Goal: Task Accomplishment & Management: Manage account settings

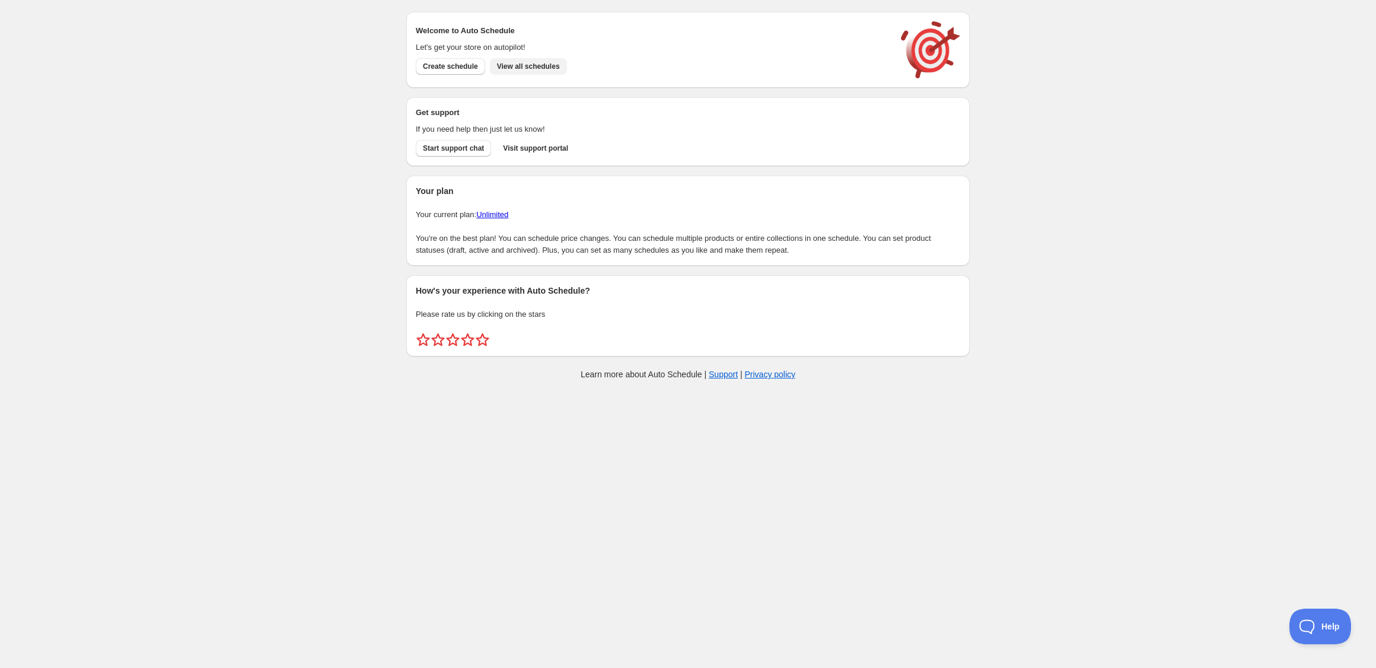
click at [537, 61] on button "View all schedules" at bounding box center [528, 66] width 77 height 17
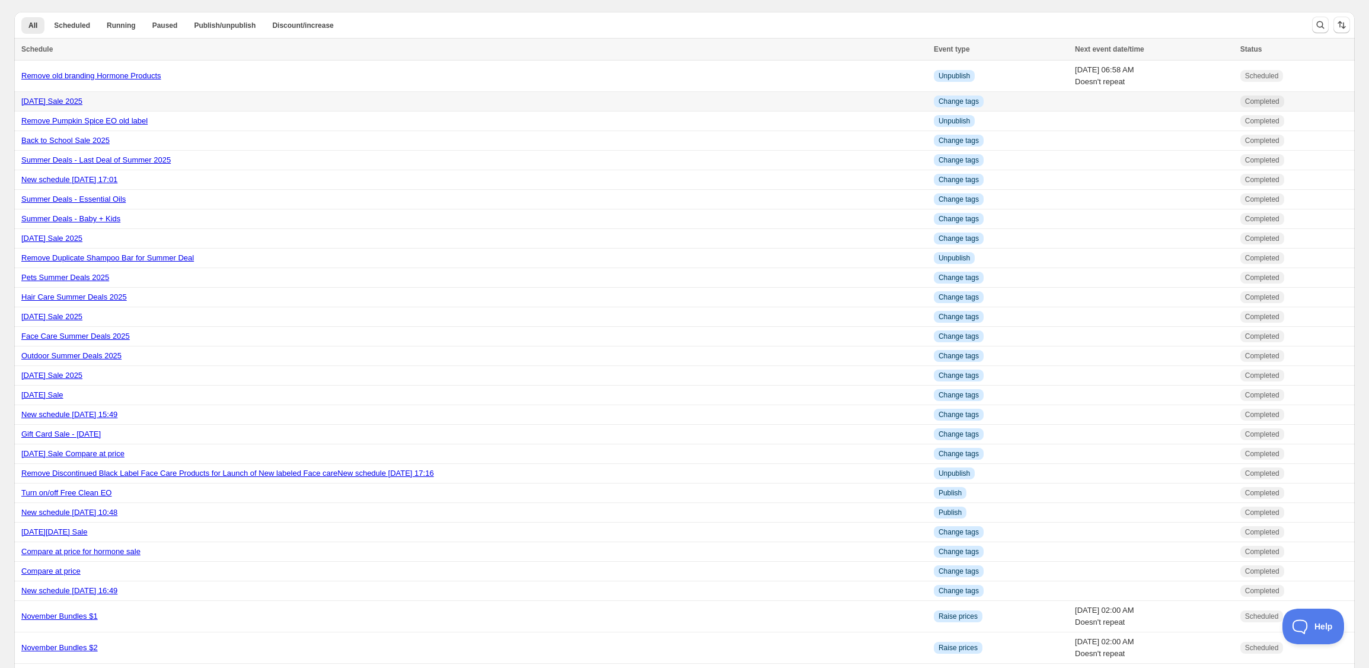
click at [82, 100] on link "[DATE] Sale 2025" at bounding box center [51, 101] width 61 height 9
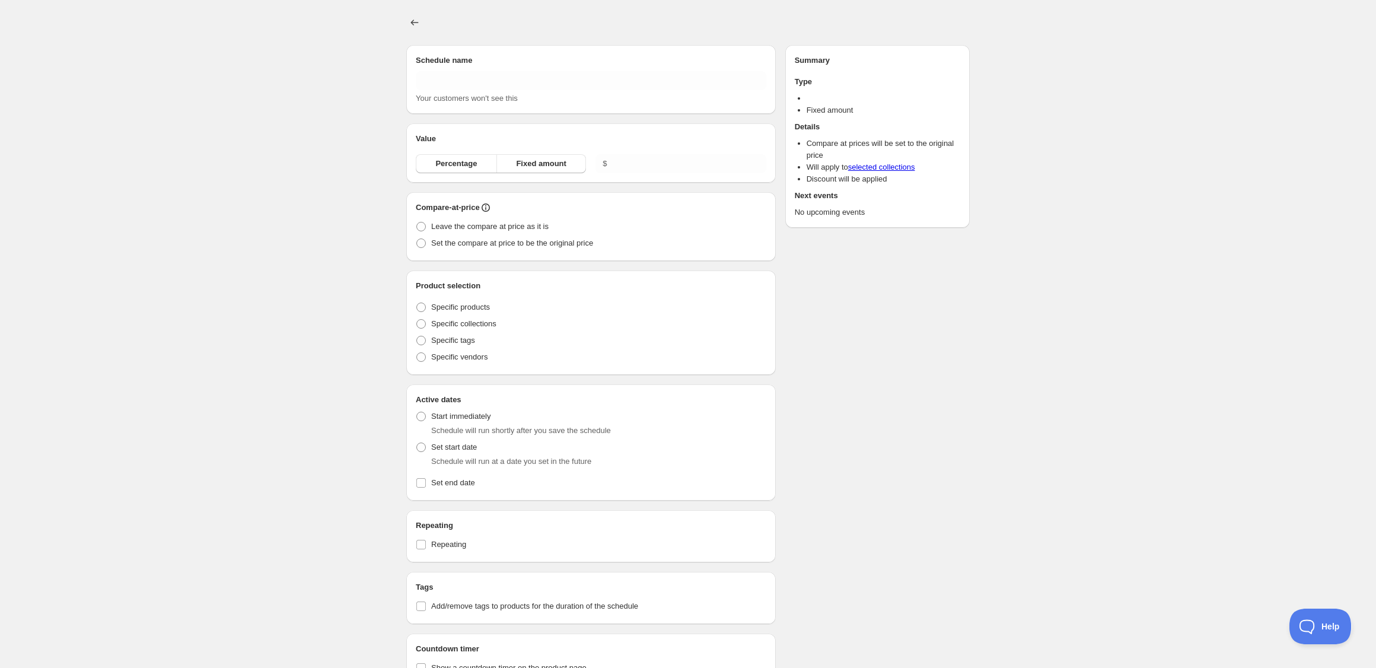
type input "[DATE] Sale 2025"
radio input "true"
checkbox input "true"
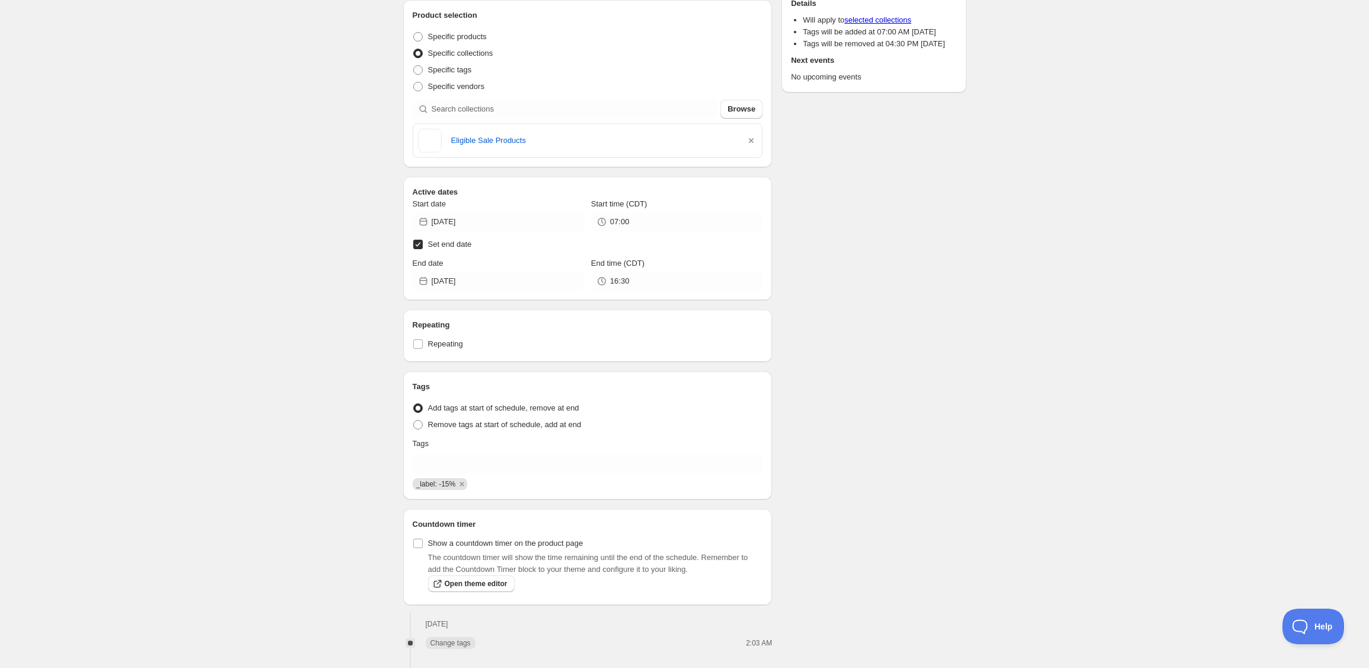
scroll to position [208, 0]
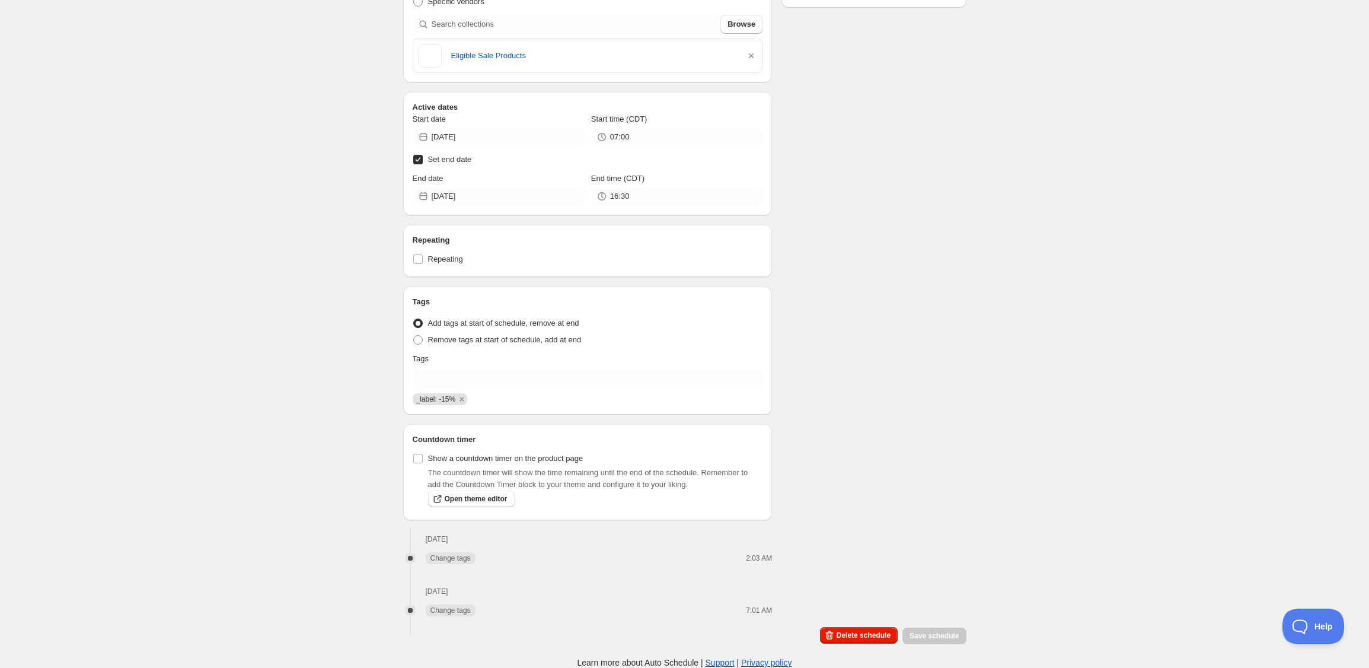
click at [435, 401] on span "_label: -15%" at bounding box center [436, 399] width 40 height 8
click at [435, 400] on span "_label: -15%" at bounding box center [436, 399] width 40 height 8
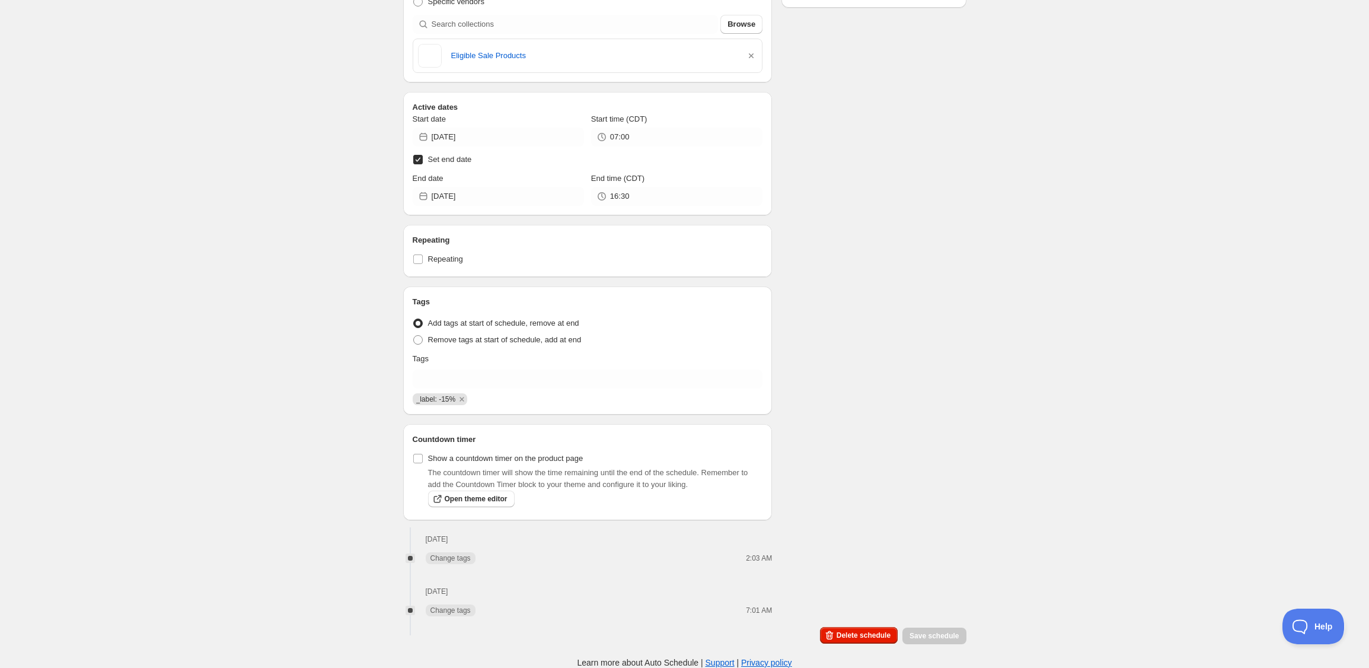
click at [357, 394] on div "[DATE] Sale 2025. This page is ready [DATE] Sale 2025 Completed Duplicate Activ…" at bounding box center [684, 230] width 1369 height 876
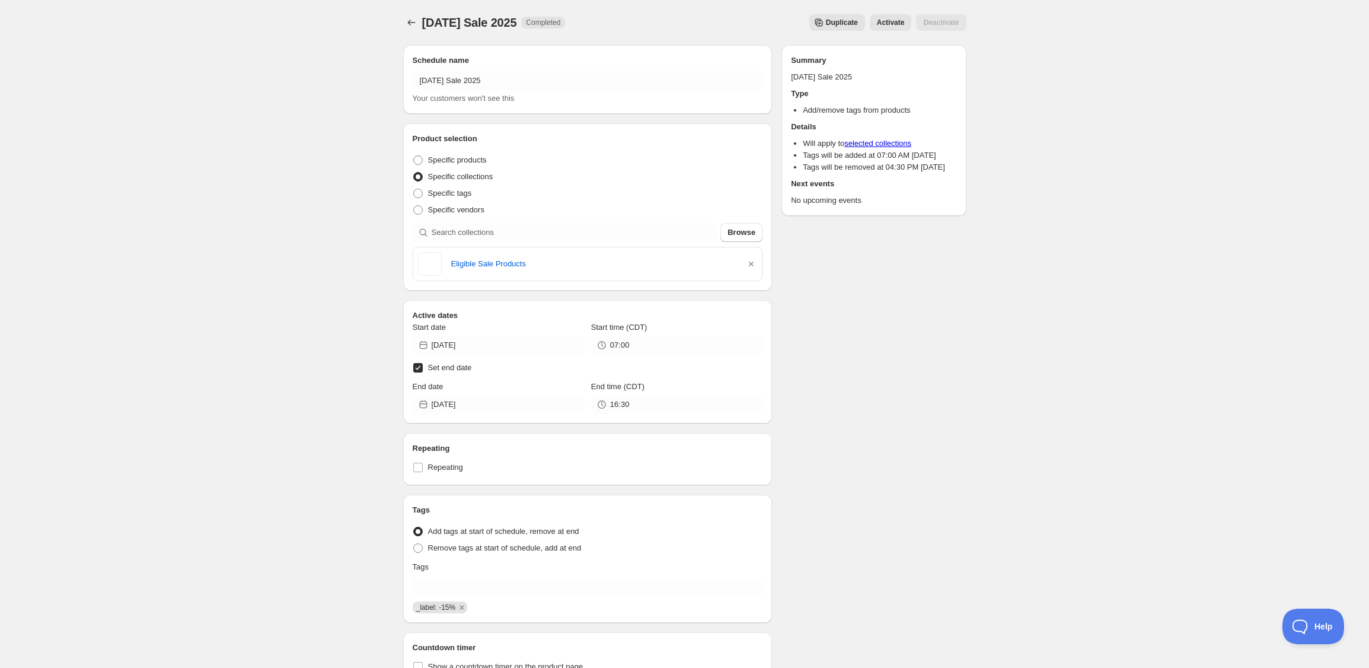
drag, startPoint x: 836, startPoint y: 23, endPoint x: 591, endPoint y: 164, distance: 282.7
click at [836, 23] on span "Duplicate" at bounding box center [842, 22] width 32 height 9
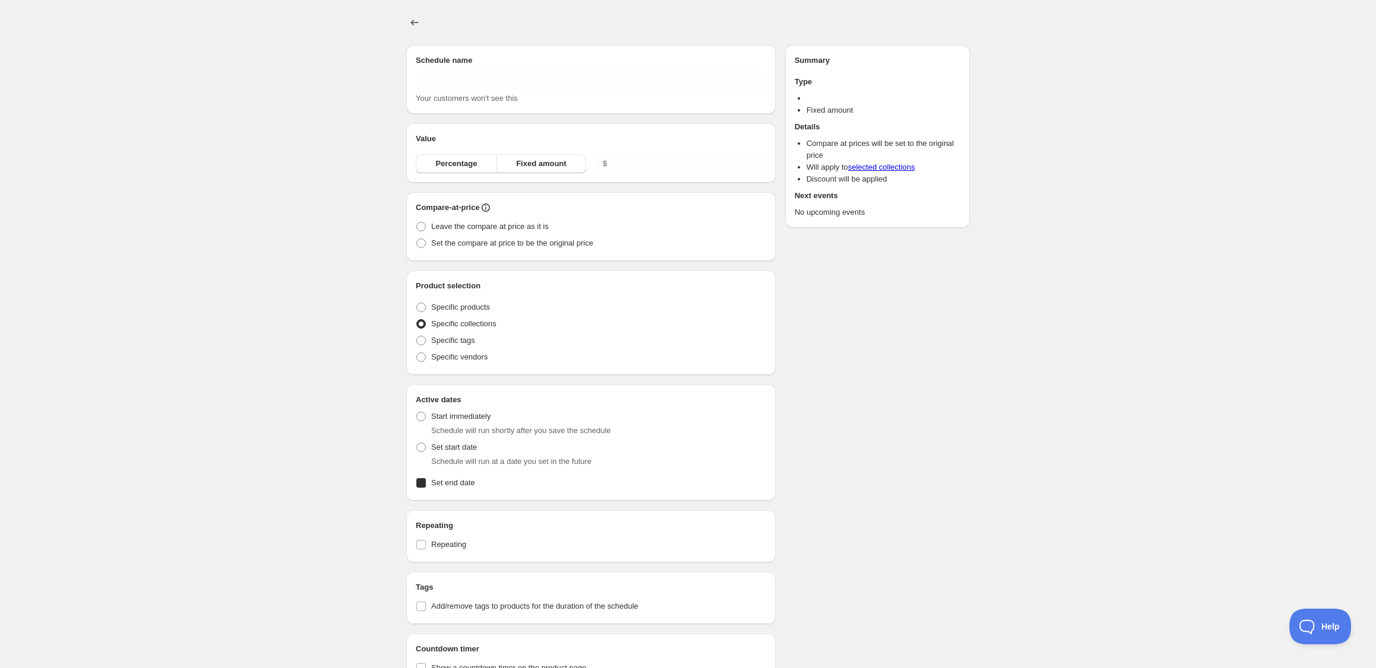
type input "Copy of [DATE] Sale 2025"
radio input "true"
checkbox input "true"
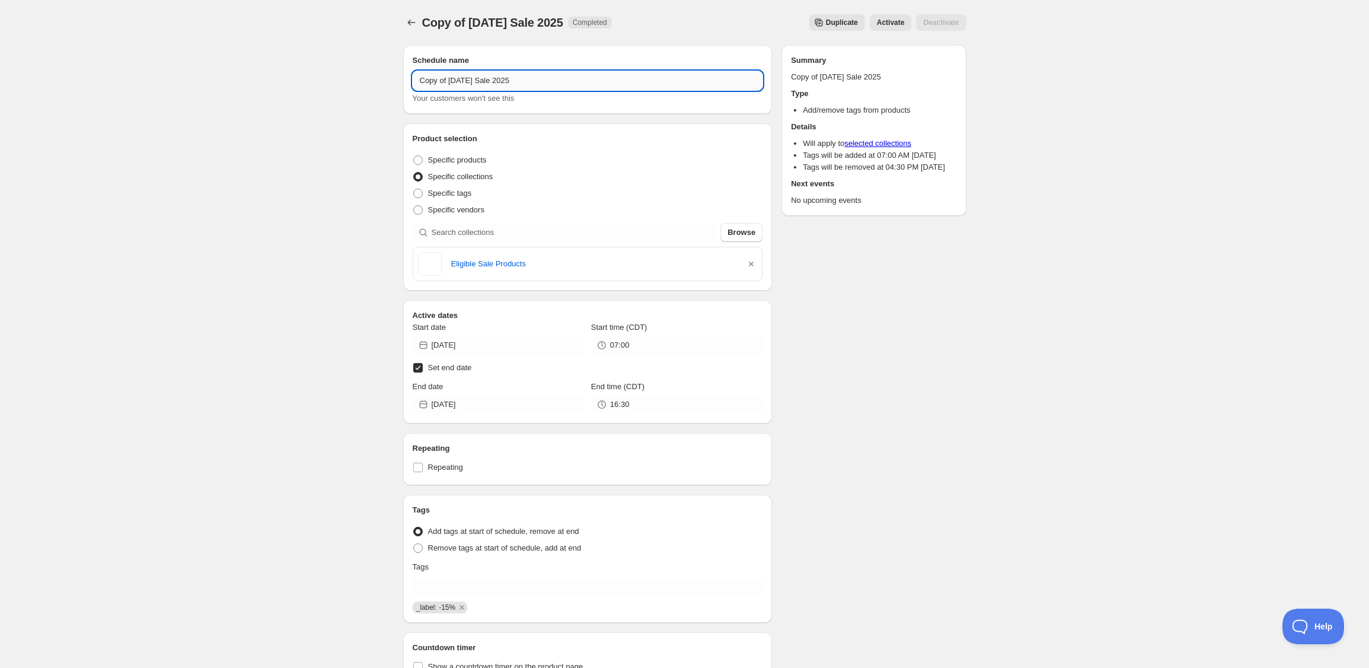
click at [486, 74] on input "Copy of Labor Day Sale 2025" at bounding box center [588, 80] width 350 height 19
type input "Mobile App Launch 2025"
click at [399, 192] on div "Schedule name Mobile App Launch 2025 Your customers won't see this Product sele…" at bounding box center [680, 396] width 573 height 720
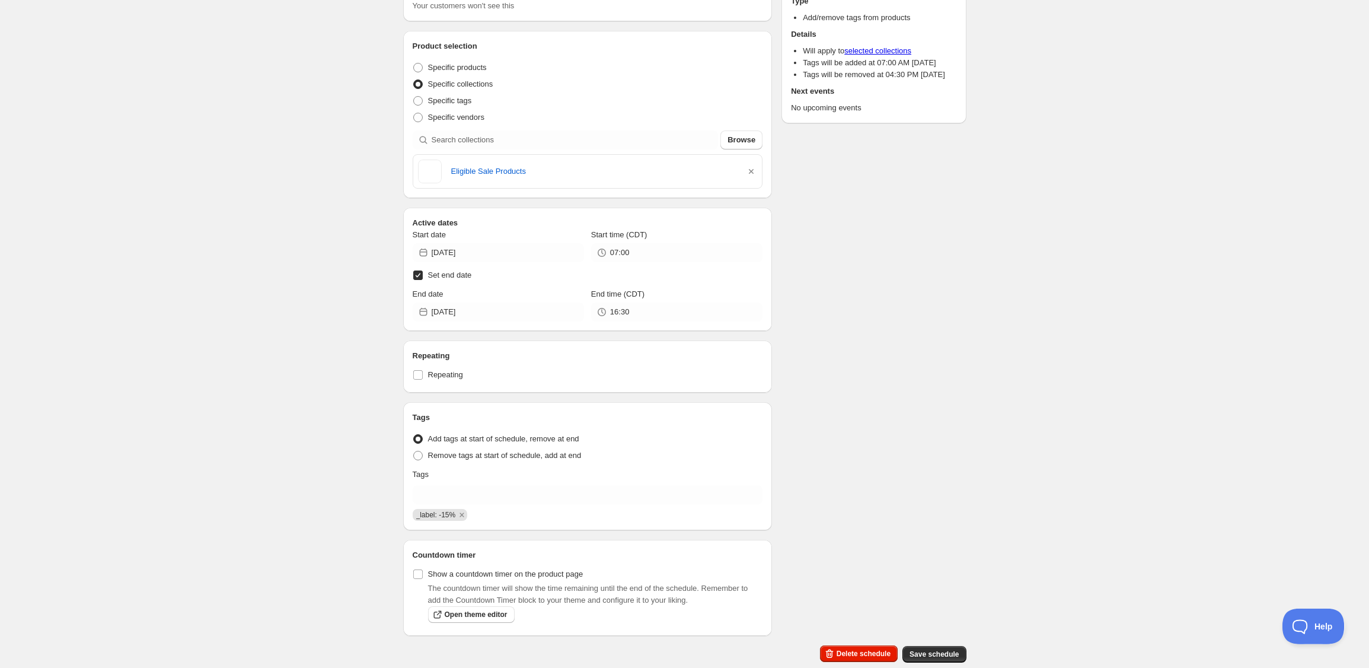
scroll to position [111, 0]
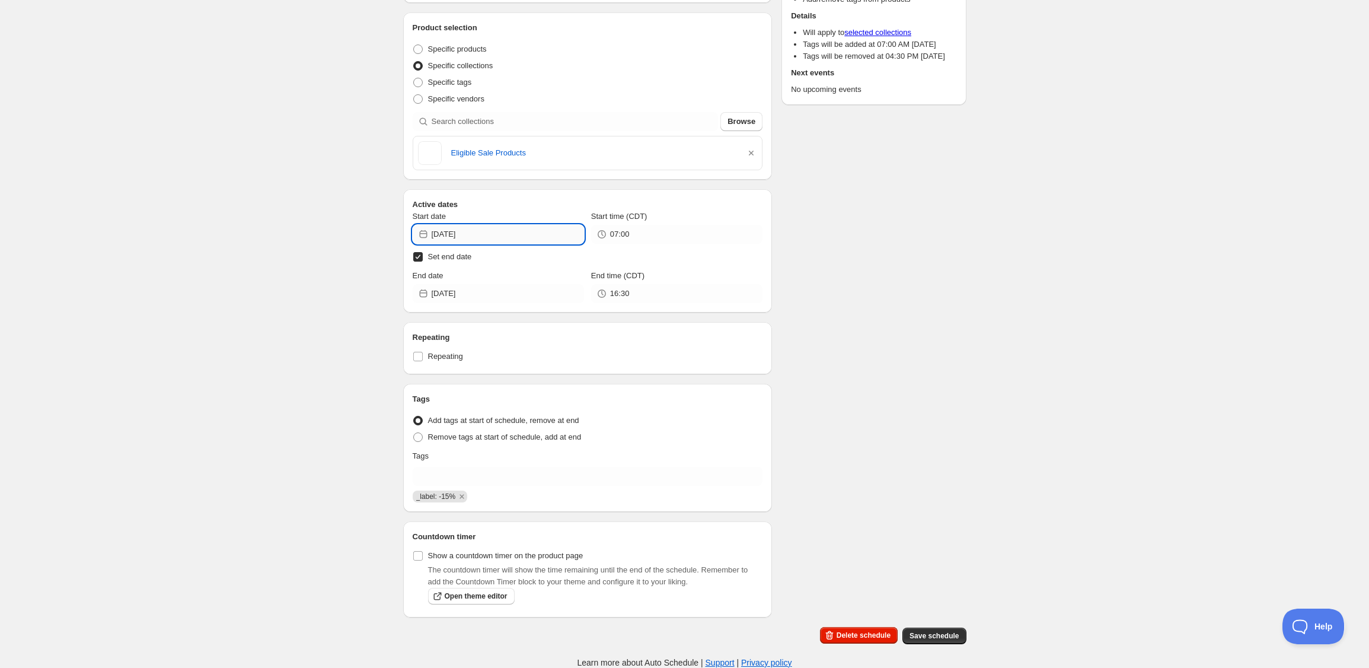
click at [511, 231] on input "[DATE]" at bounding box center [508, 234] width 152 height 19
click at [568, 264] on icon "Show next month, September 2025" at bounding box center [569, 262] width 12 height 12
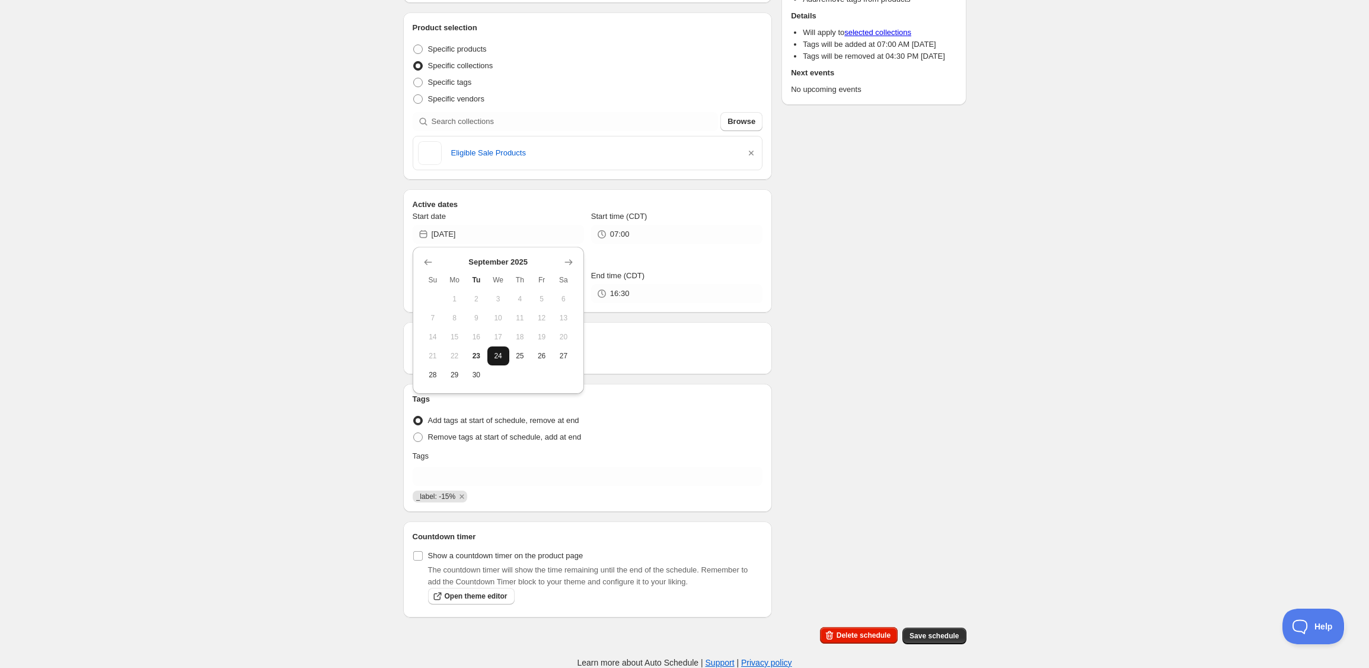
click at [501, 354] on span "24" at bounding box center [498, 355] width 12 height 9
type input "2025-09-24"
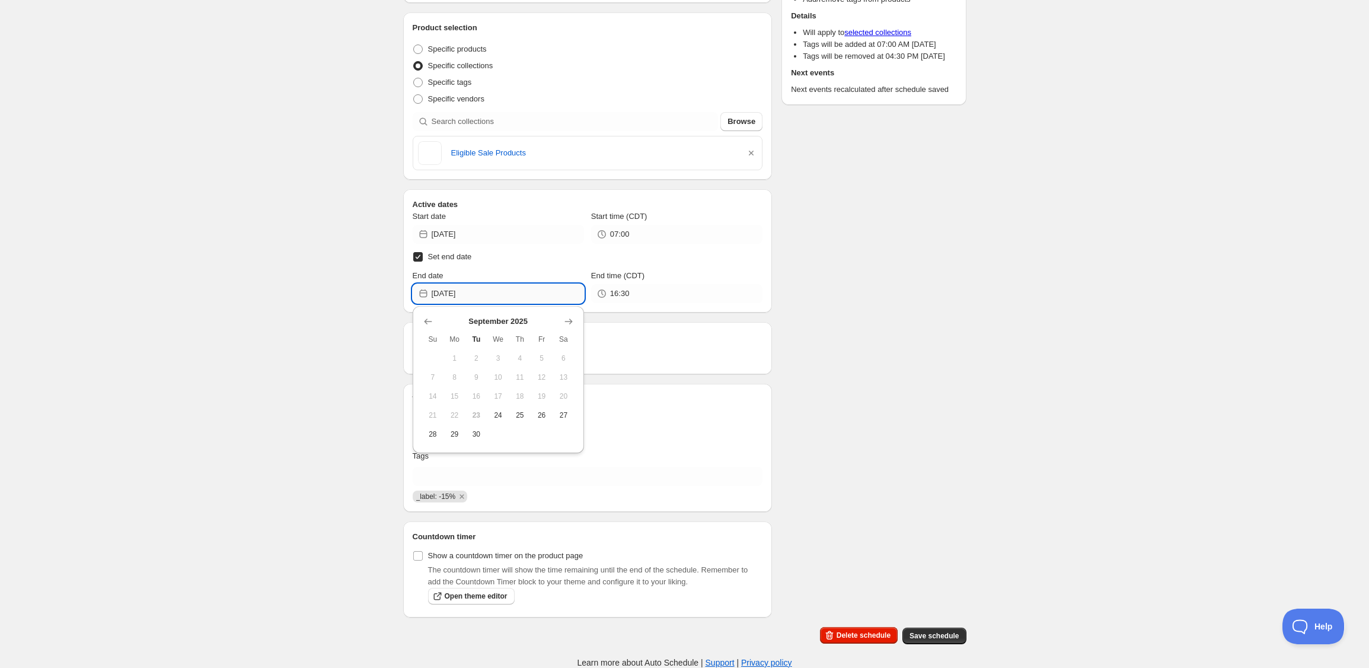
click at [551, 297] on input "[DATE]" at bounding box center [508, 293] width 152 height 19
click at [562, 417] on span "27" at bounding box center [563, 414] width 12 height 9
type input "2025-09-27"
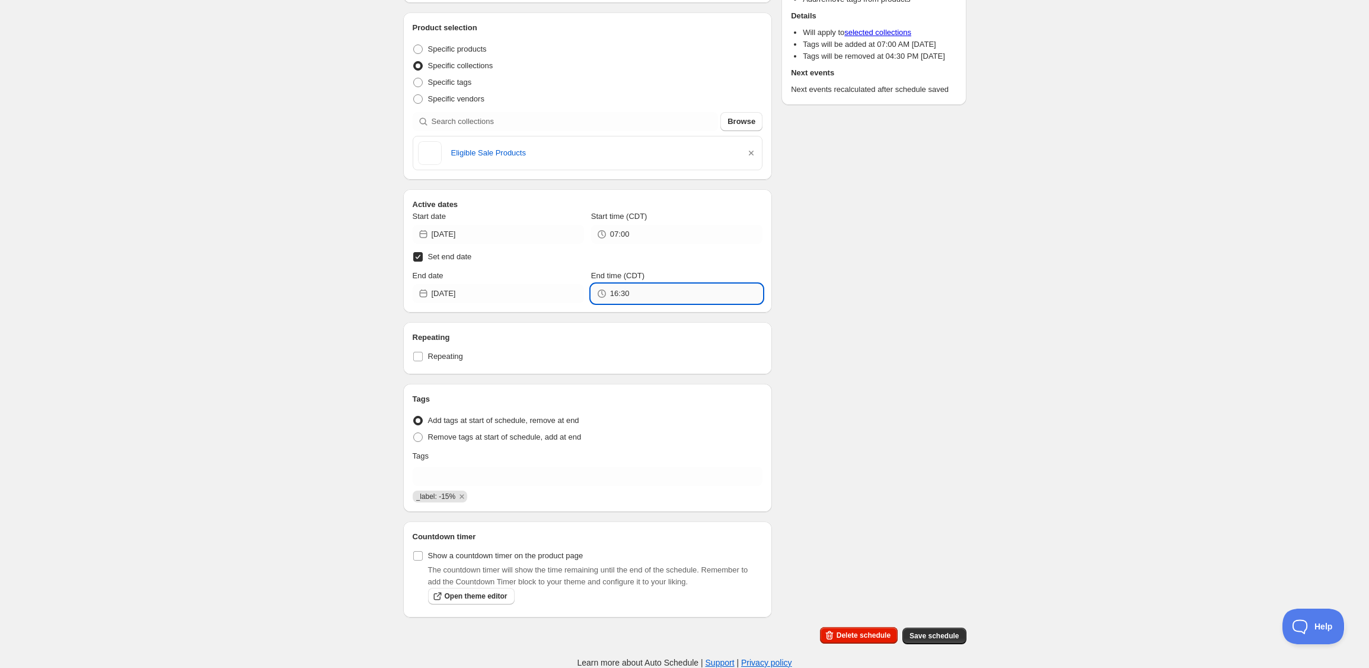
click at [665, 291] on input "16:30" at bounding box center [686, 293] width 152 height 19
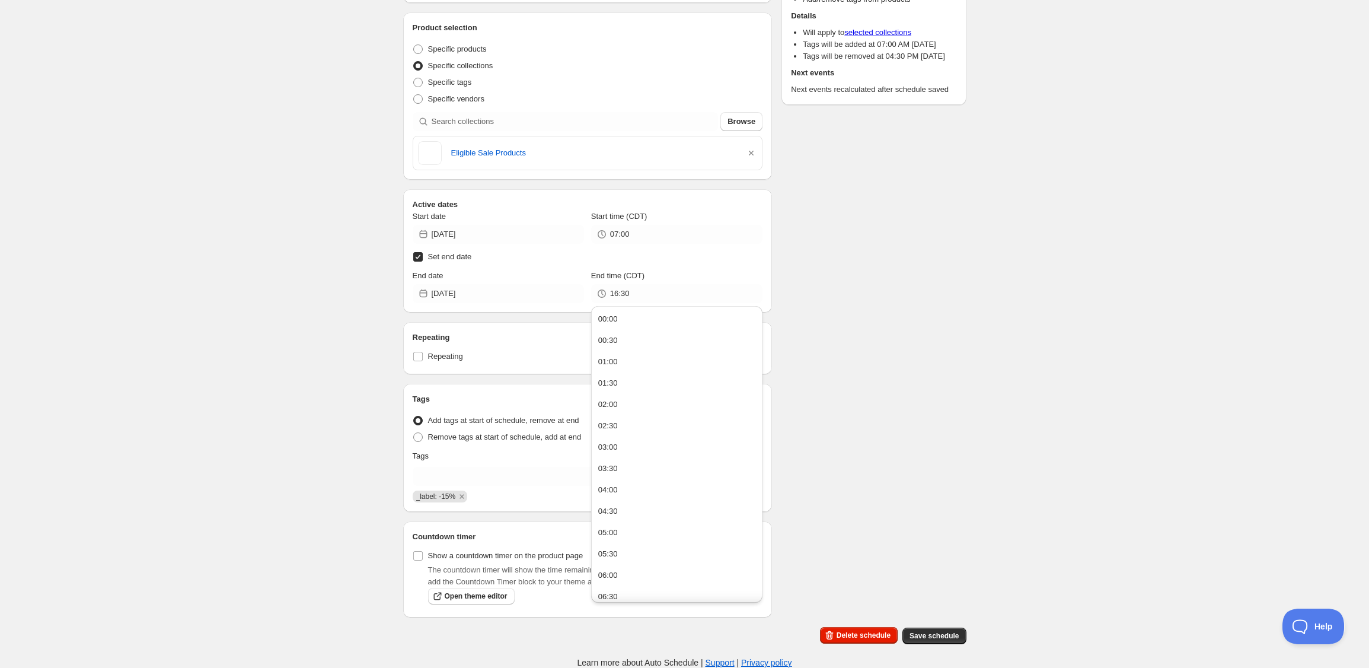
drag, startPoint x: 660, startPoint y: 402, endPoint x: 688, endPoint y: 397, distance: 29.0
click at [660, 402] on button "02:00" at bounding box center [677, 404] width 164 height 19
type input "02:00"
click at [842, 374] on div "Schedule name Mobile App Launch 2025 Your customers won't see this Product sele…" at bounding box center [680, 285] width 573 height 720
click at [706, 298] on input "02:00" at bounding box center [686, 293] width 152 height 19
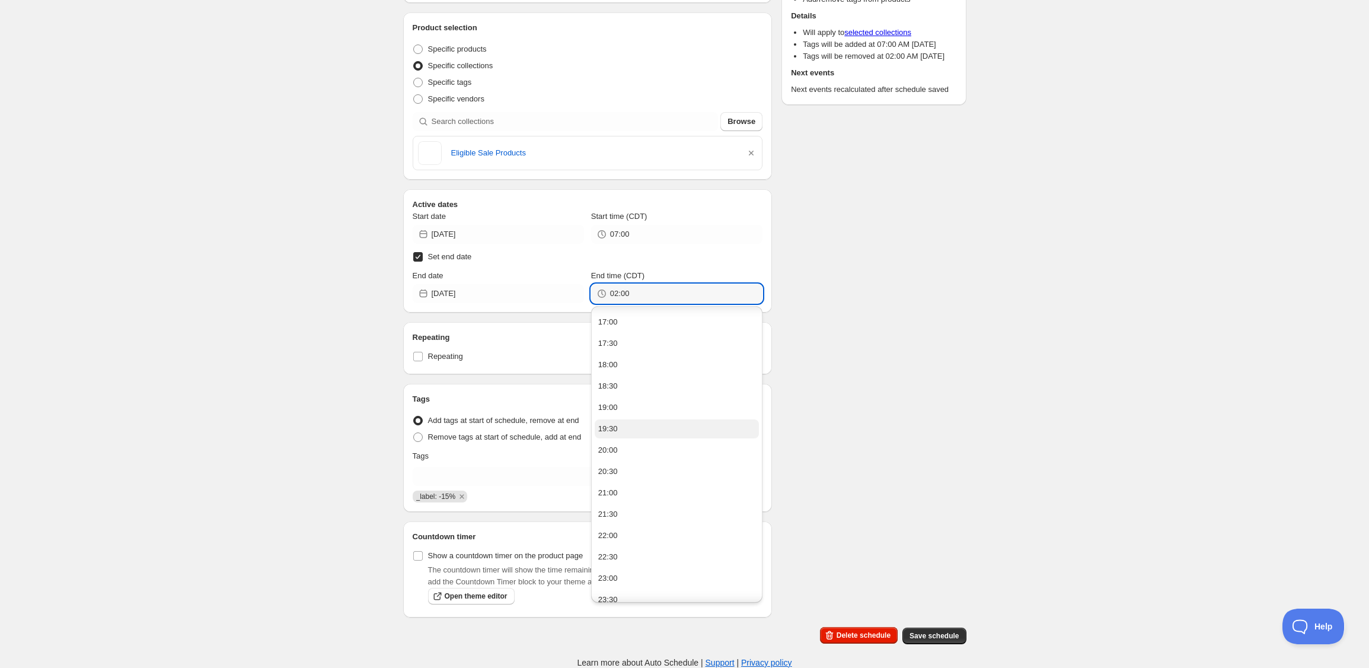
scroll to position [733, 0]
click at [872, 419] on div "Schedule name Mobile App Launch 2025 Your customers won't see this Product sele…" at bounding box center [680, 285] width 573 height 720
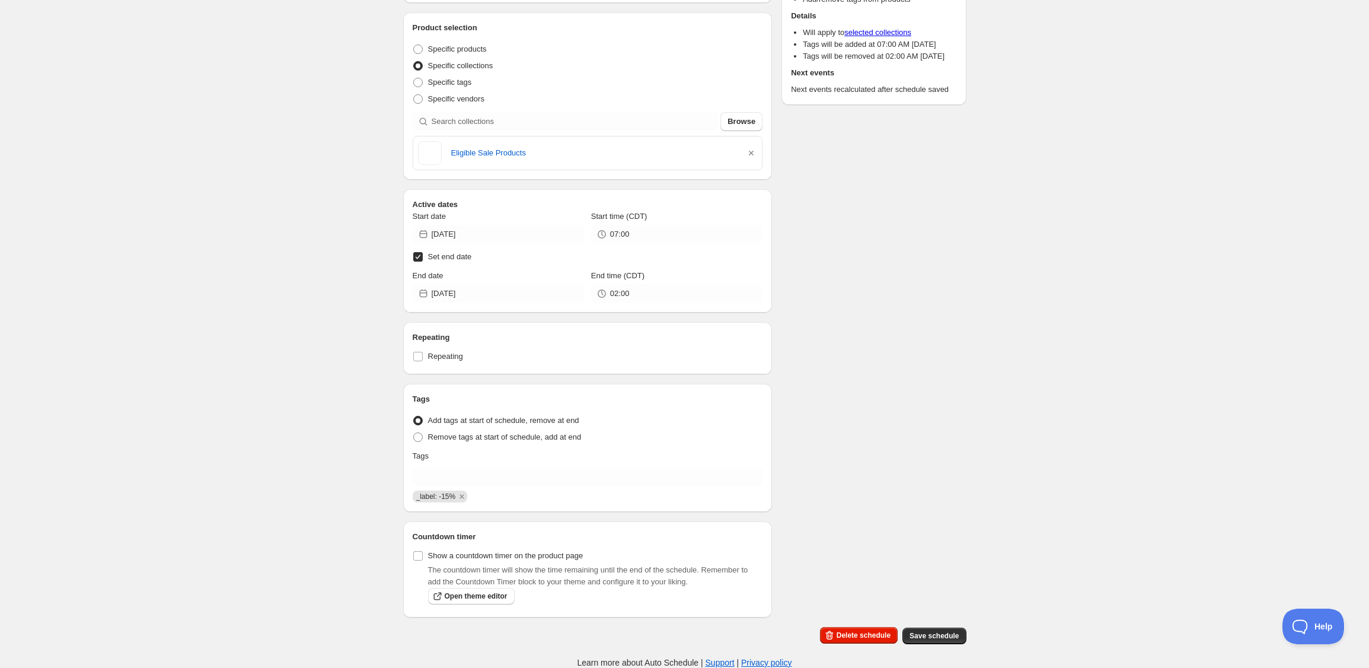
scroll to position [0, 0]
